Goal: Navigation & Orientation: Find specific page/section

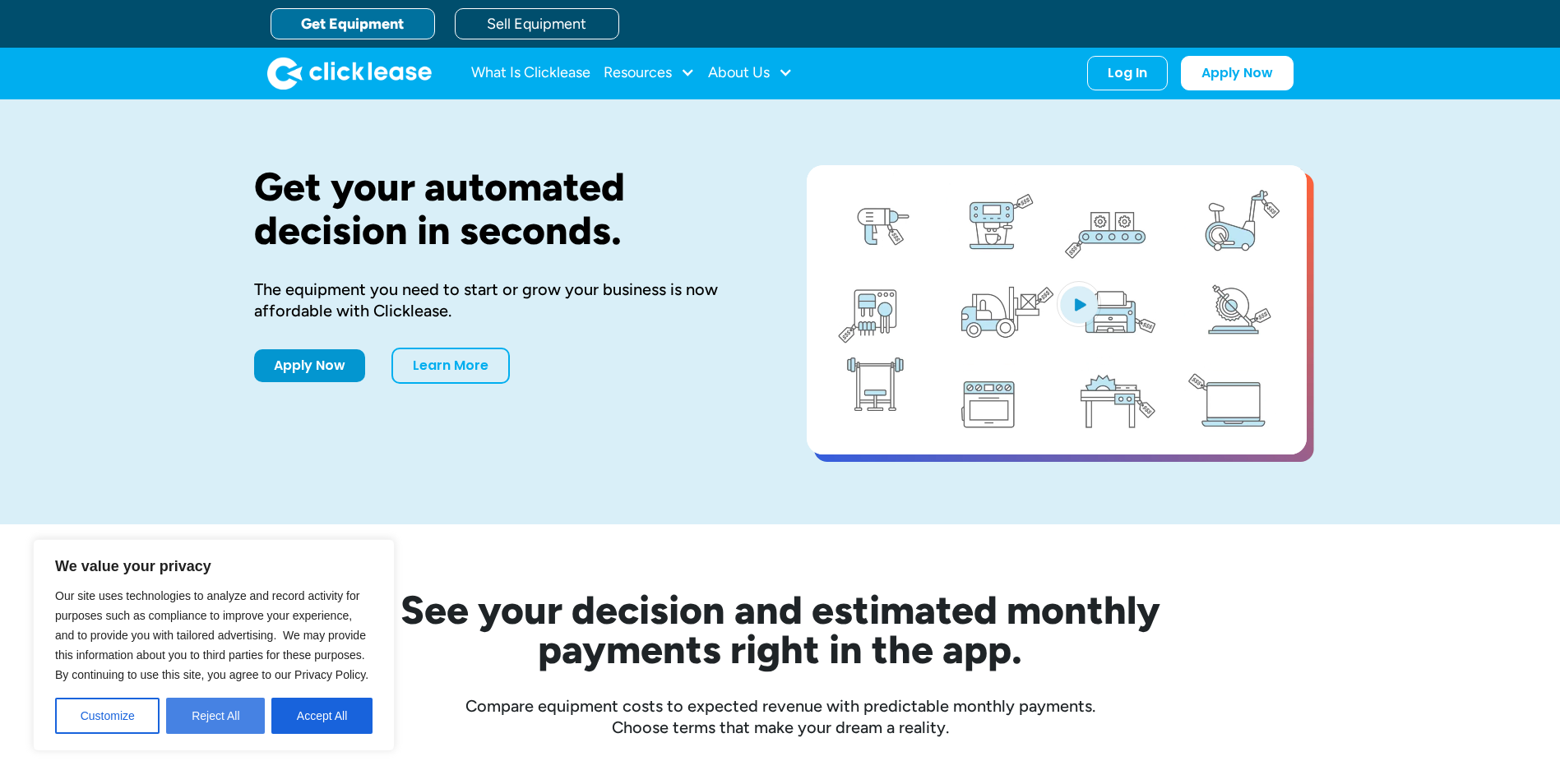
click at [206, 721] on button "Reject All" at bounding box center [215, 716] width 99 height 36
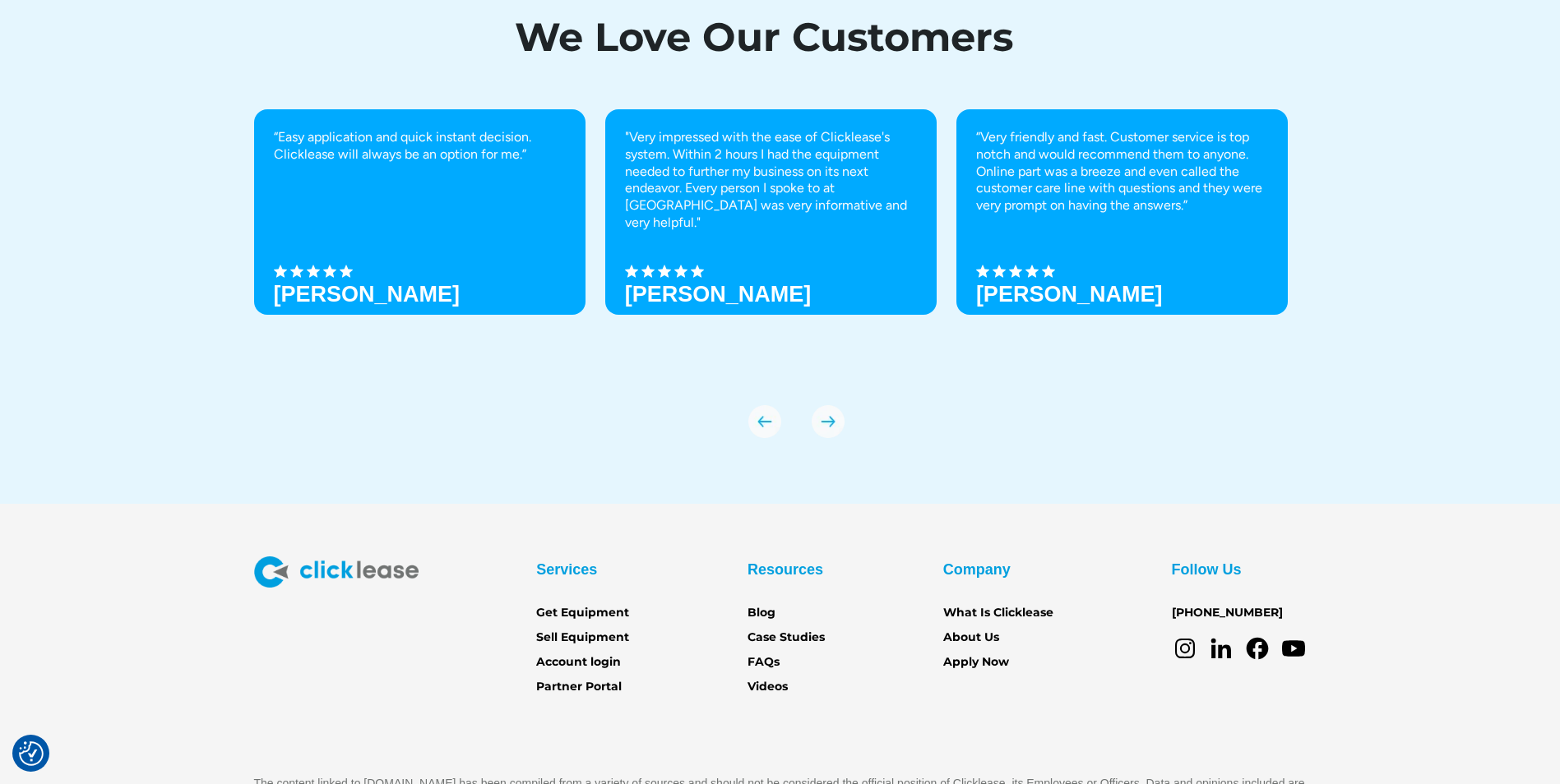
scroll to position [5755, 0]
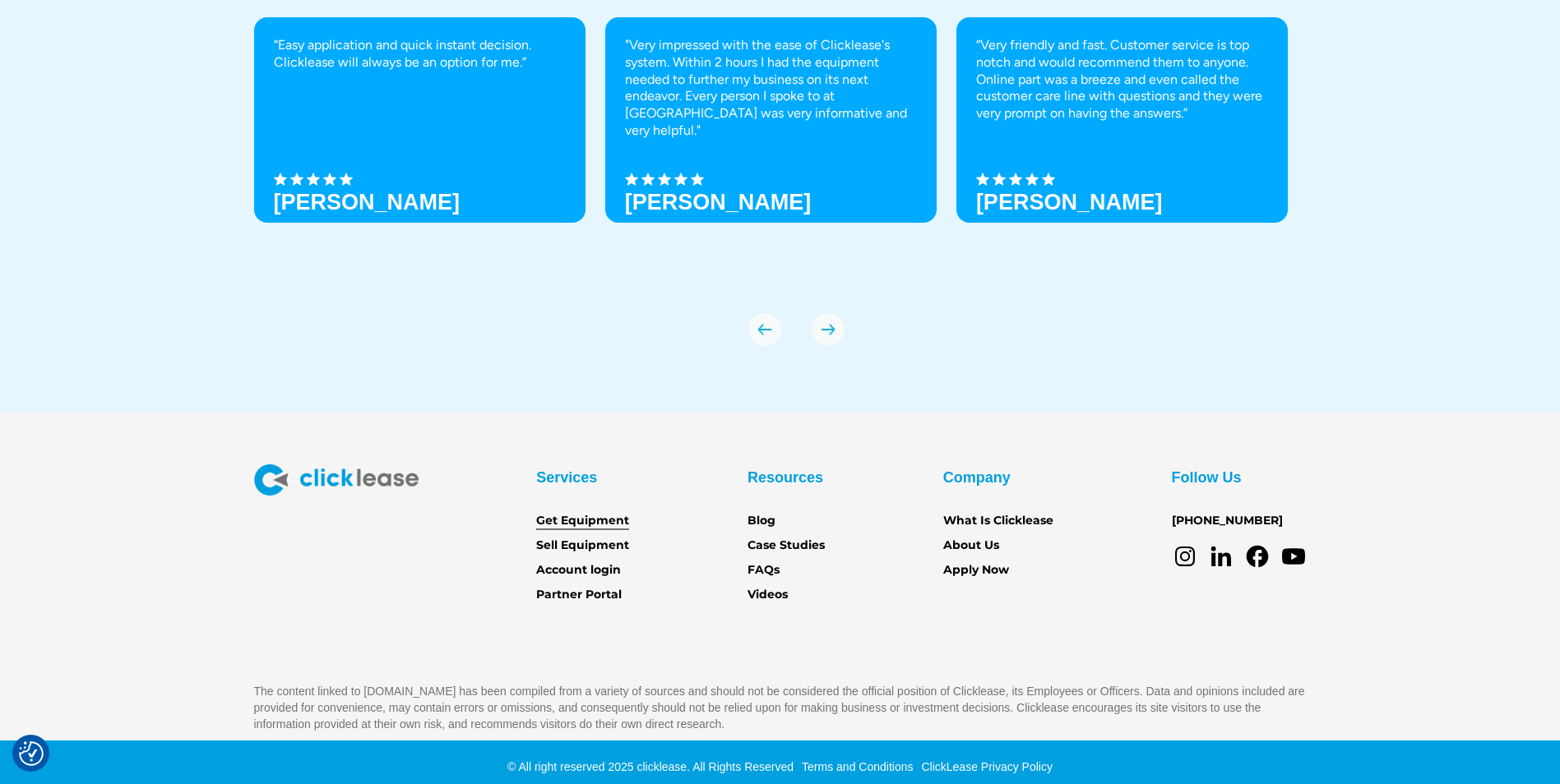
click at [601, 523] on link "Get Equipment" at bounding box center [583, 521] width 93 height 18
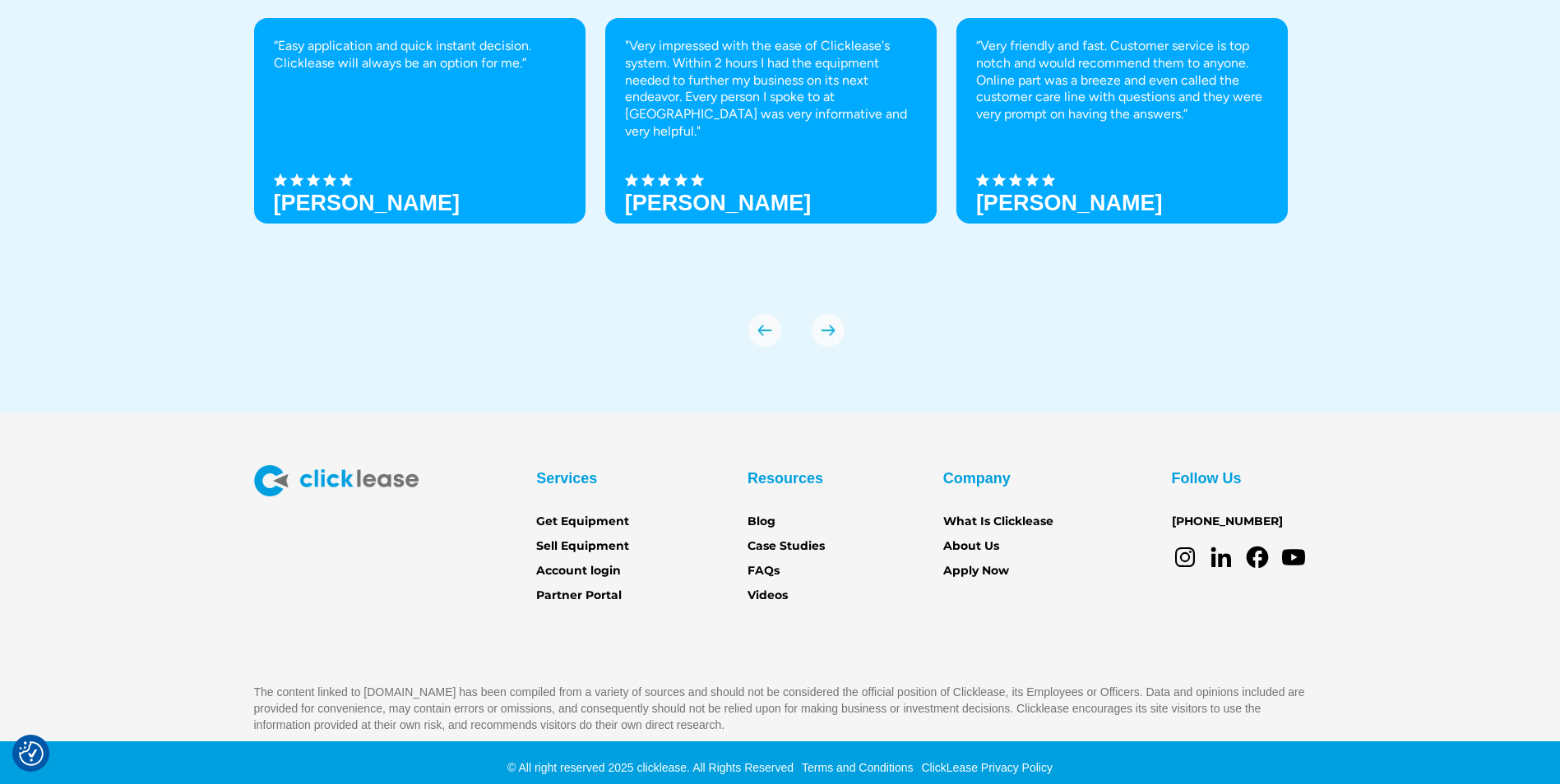
scroll to position [5764, 0]
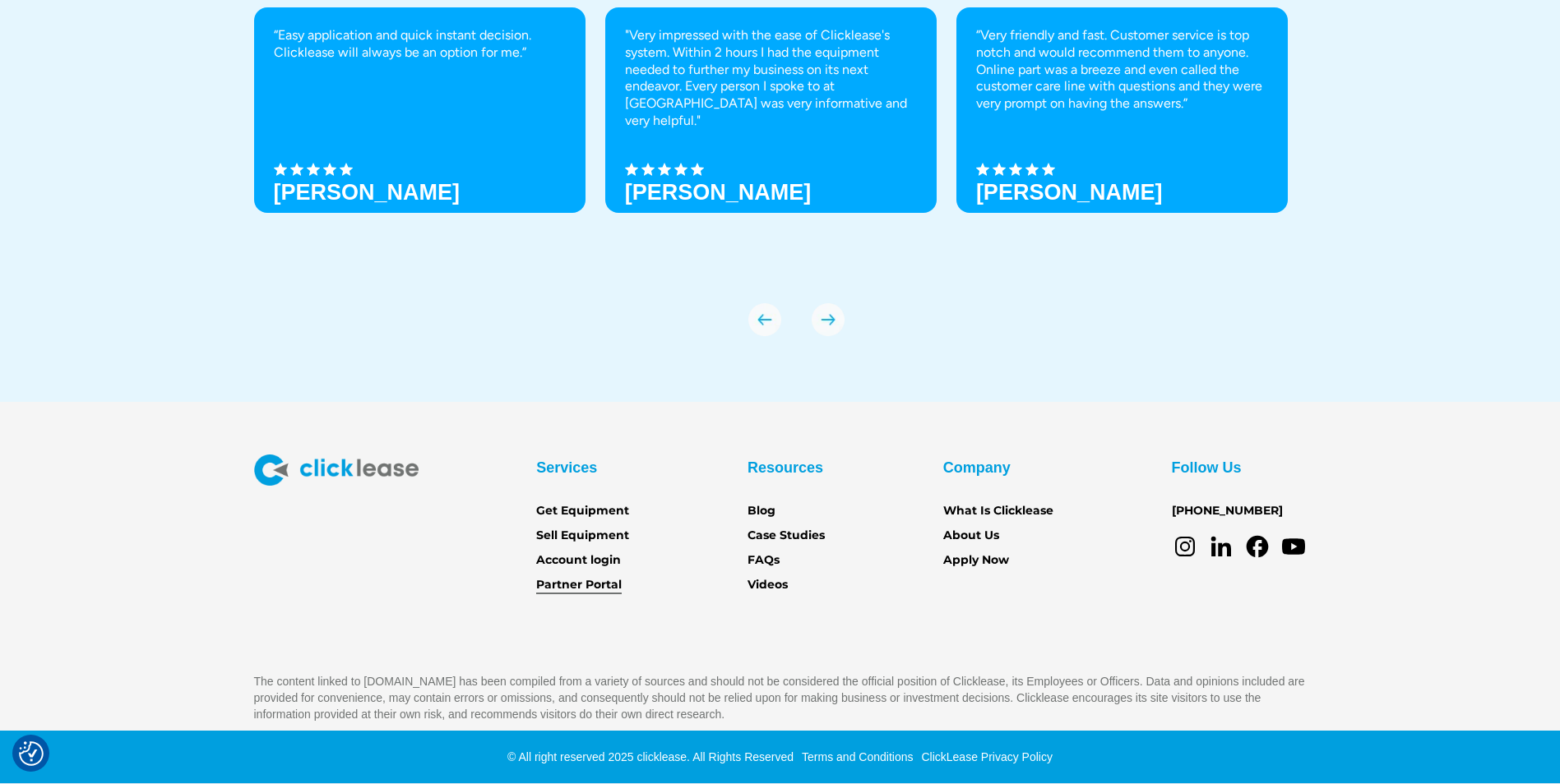
click at [616, 579] on link "Partner Portal" at bounding box center [579, 585] width 85 height 18
